Goal: Transaction & Acquisition: Purchase product/service

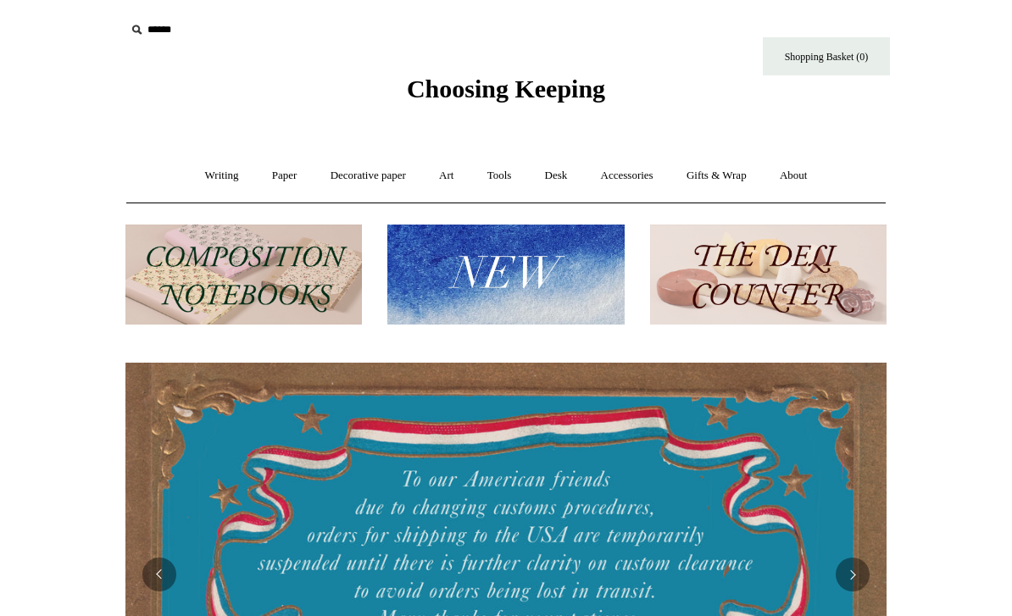
scroll to position [11, 0]
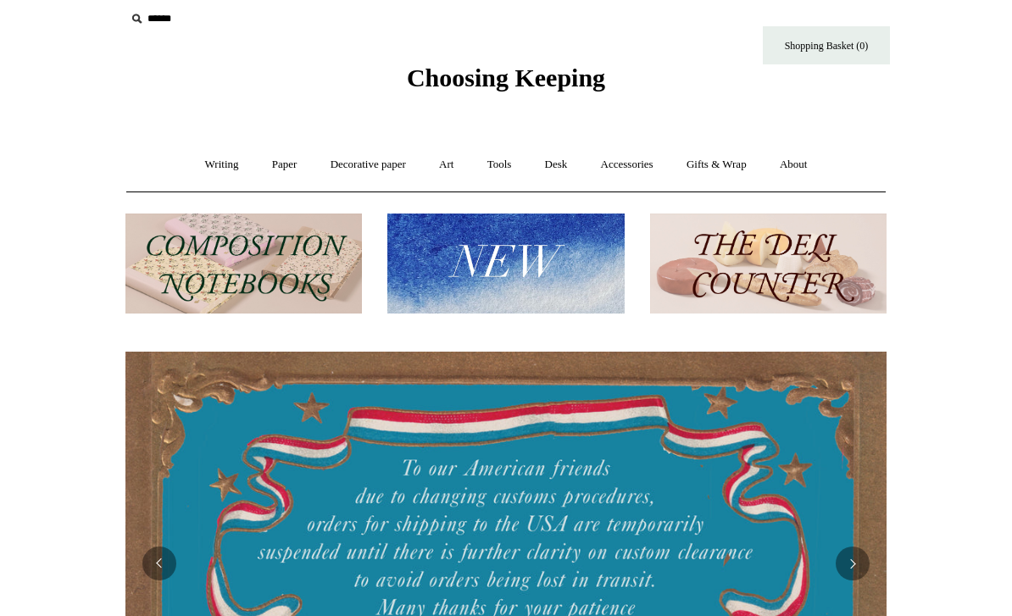
click at [623, 163] on link "Accessories +" at bounding box center [627, 164] width 83 height 45
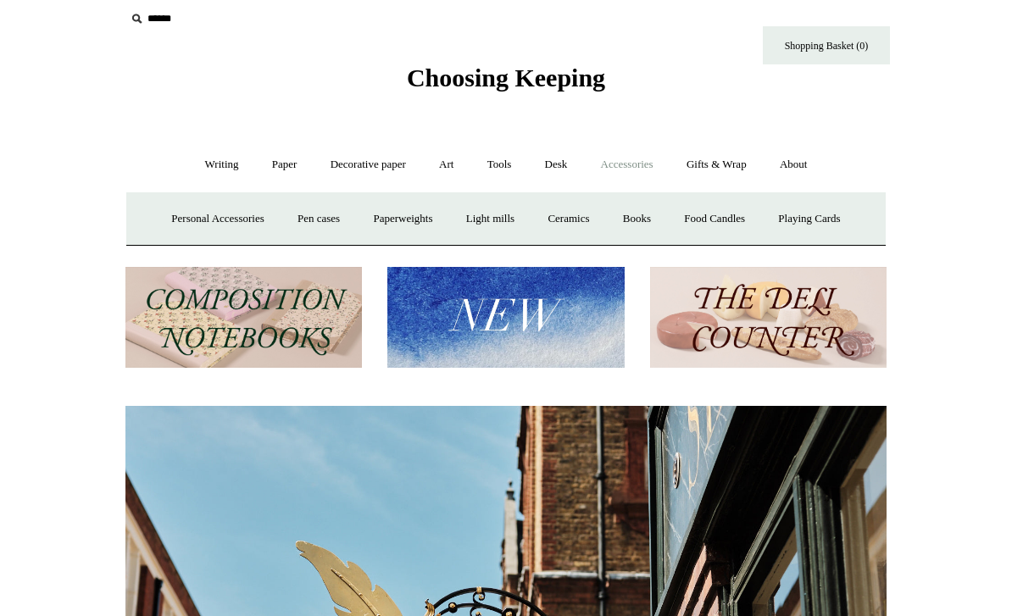
scroll to position [0, 761]
click at [566, 170] on link "Desk +" at bounding box center [556, 164] width 53 height 45
click at [388, 214] on link "Boxes & archiving" at bounding box center [399, 219] width 114 height 45
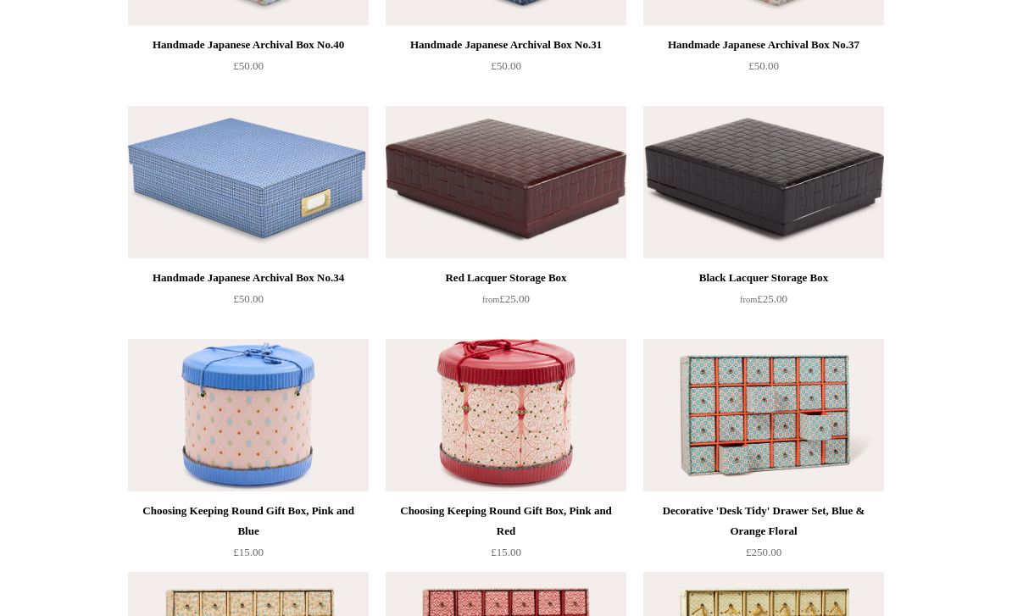
scroll to position [1981, 0]
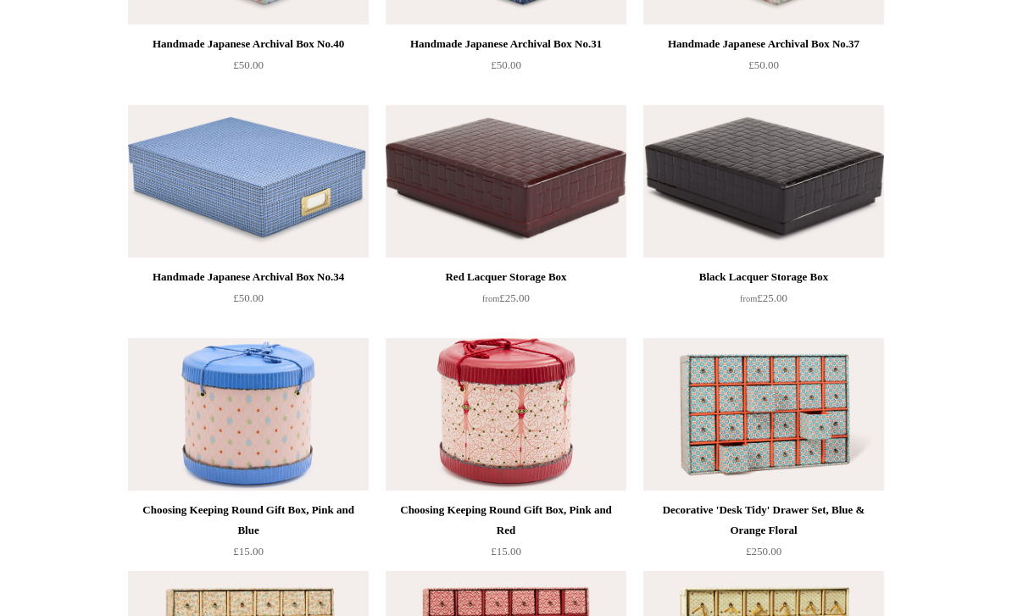
click at [432, 188] on img at bounding box center [506, 181] width 241 height 153
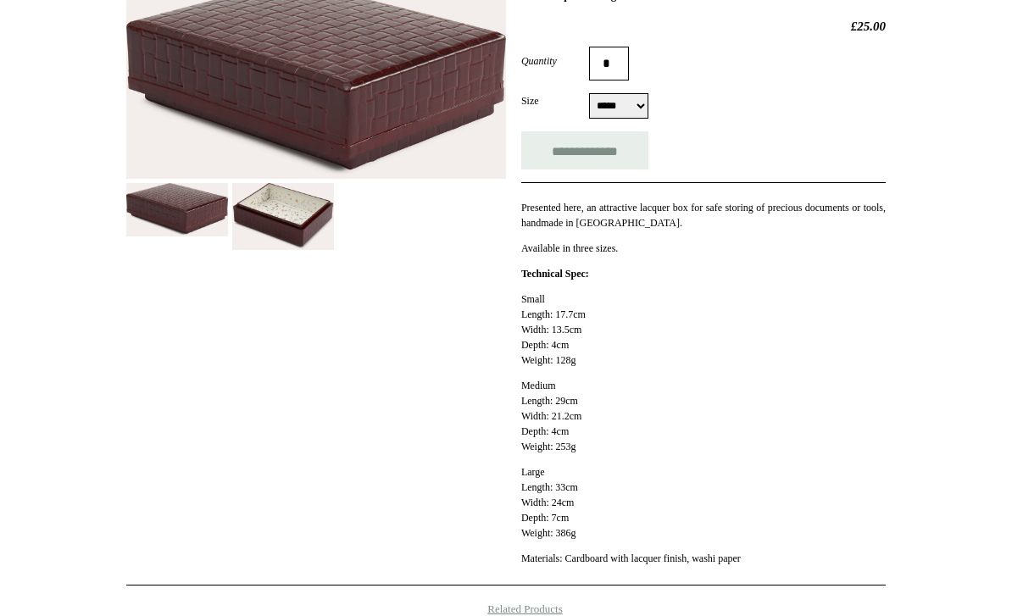
scroll to position [280, 0]
click at [627, 113] on select "***** ****** *****" at bounding box center [618, 105] width 59 height 25
select select "*****"
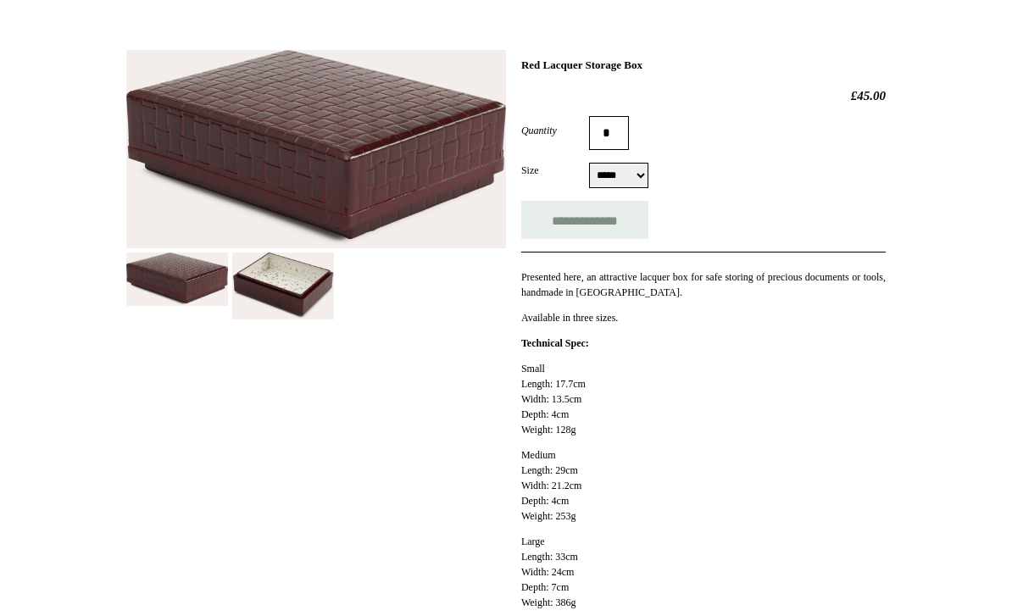
scroll to position [213, 0]
